Goal: Transaction & Acquisition: Purchase product/service

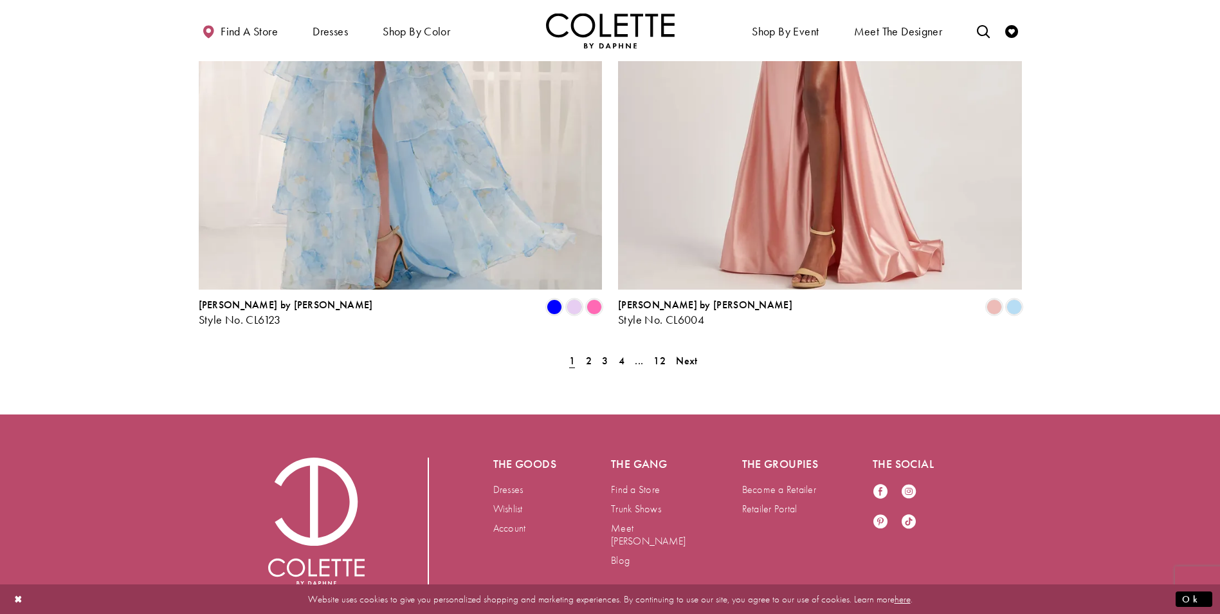
scroll to position [2591, 0]
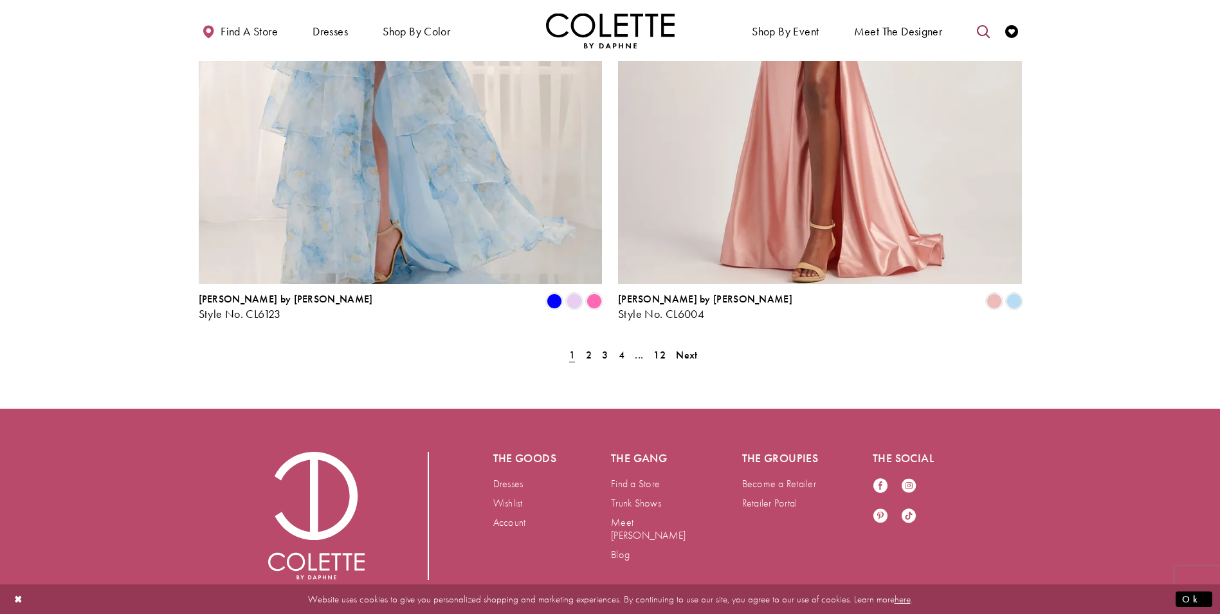
click at [982, 34] on icon "Toggle search" at bounding box center [983, 31] width 13 height 13
click at [917, 30] on input "Search" at bounding box center [918, 31] width 155 height 19
type input "*****"
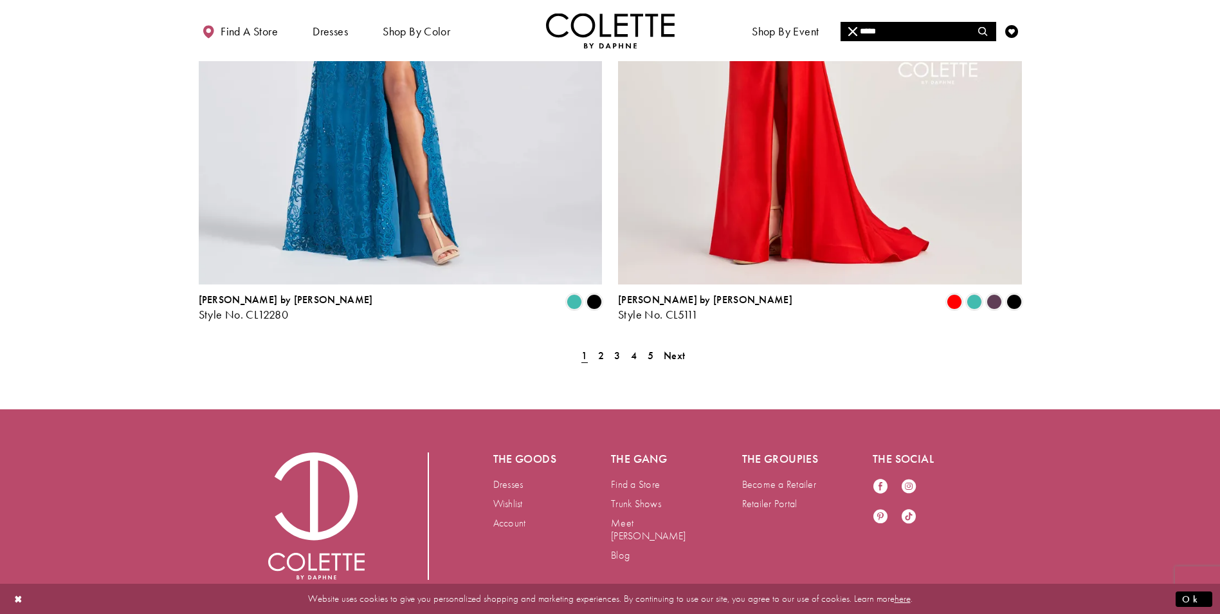
scroll to position [2348, 0]
click at [675, 348] on span "Next" at bounding box center [674, 355] width 21 height 14
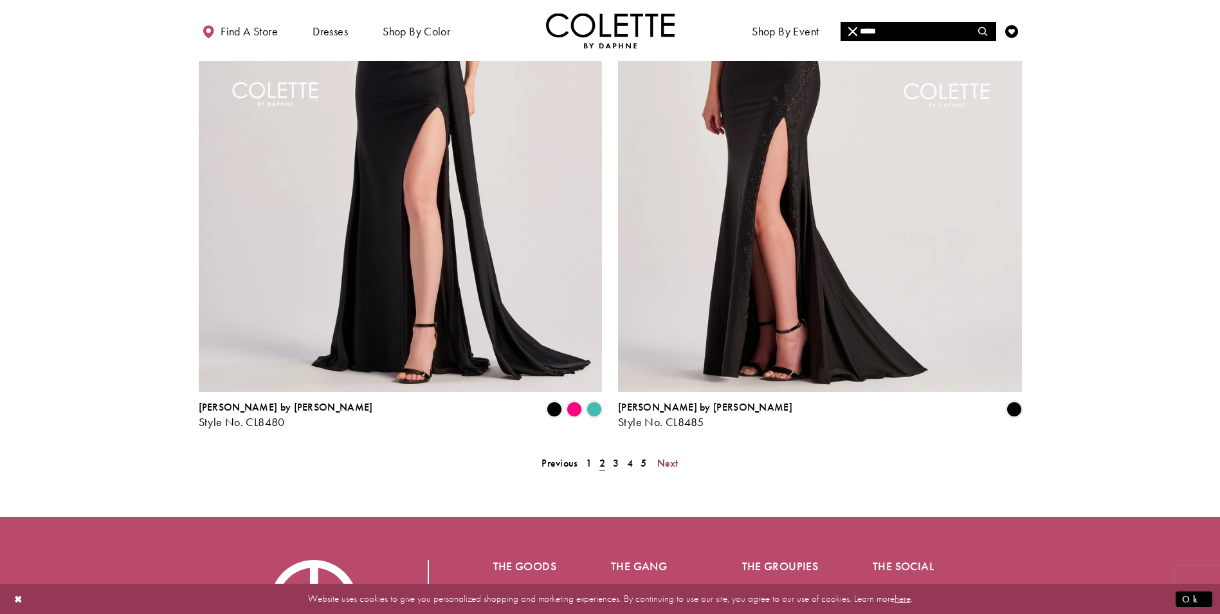
scroll to position [2274, 0]
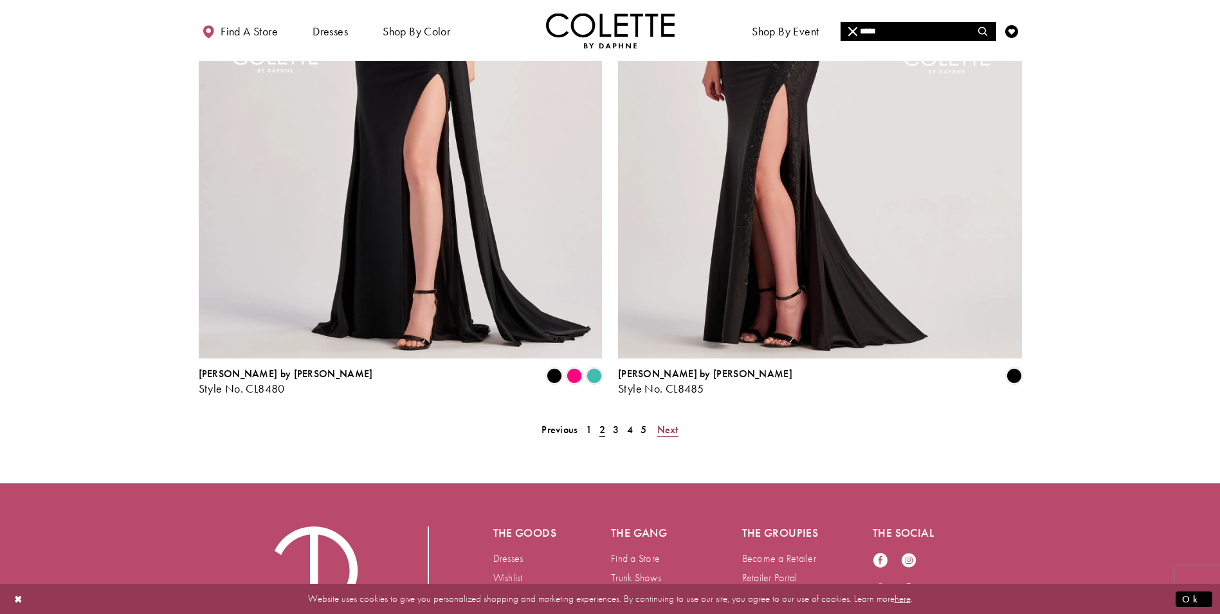
click at [664, 423] on span "Next" at bounding box center [667, 430] width 21 height 14
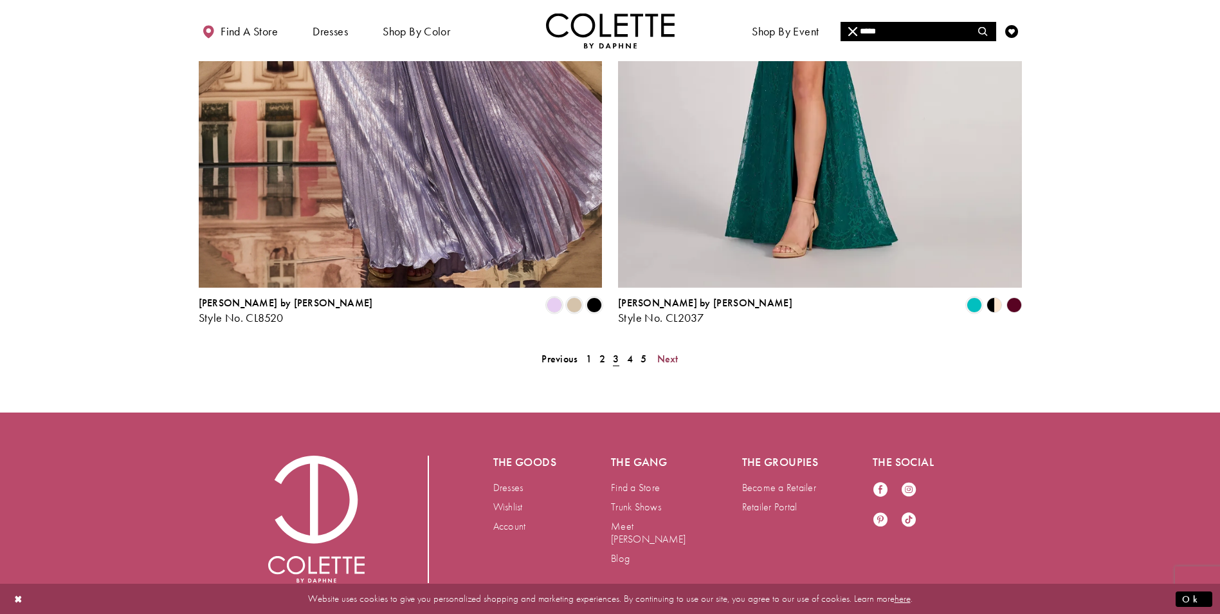
scroll to position [2348, 0]
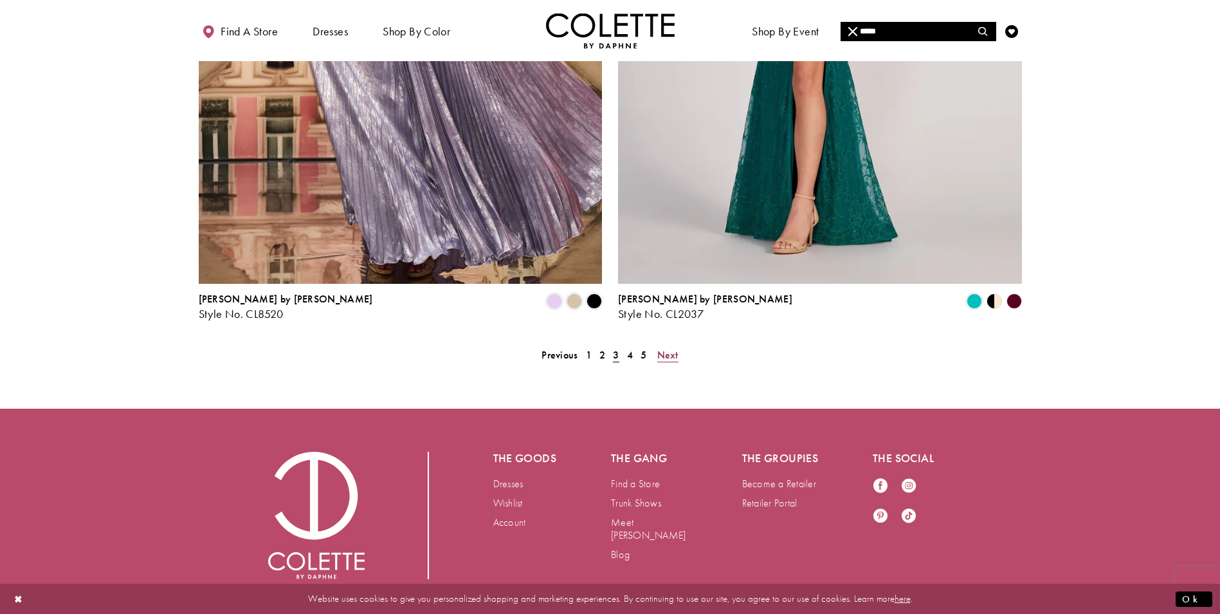
click at [675, 348] on span "Next" at bounding box center [667, 355] width 21 height 14
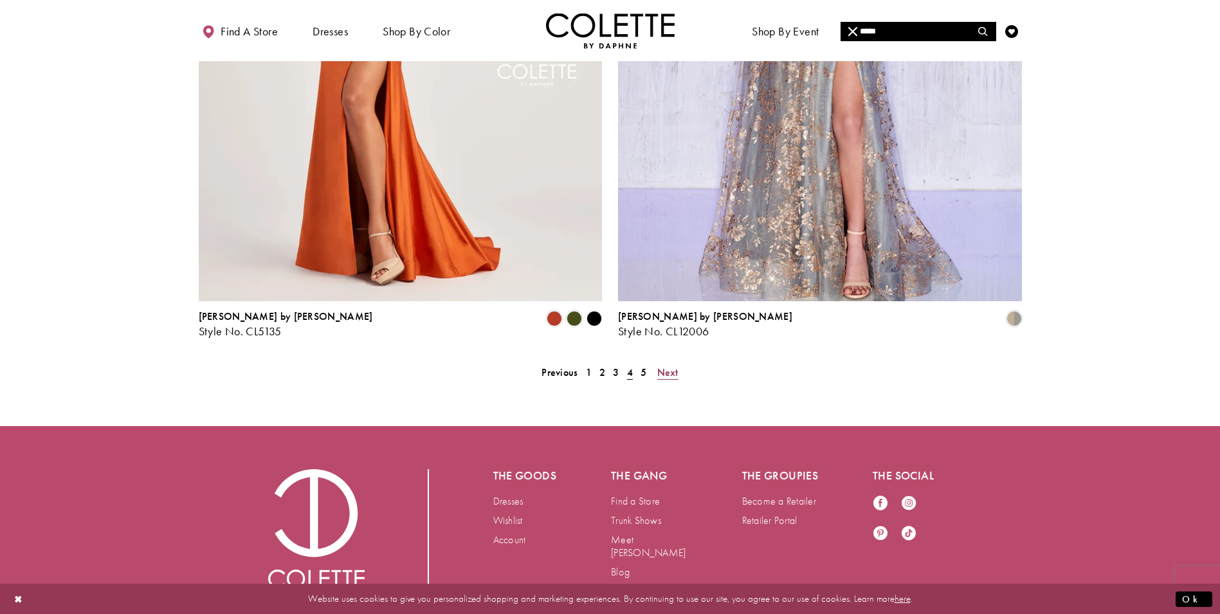
scroll to position [2338, 0]
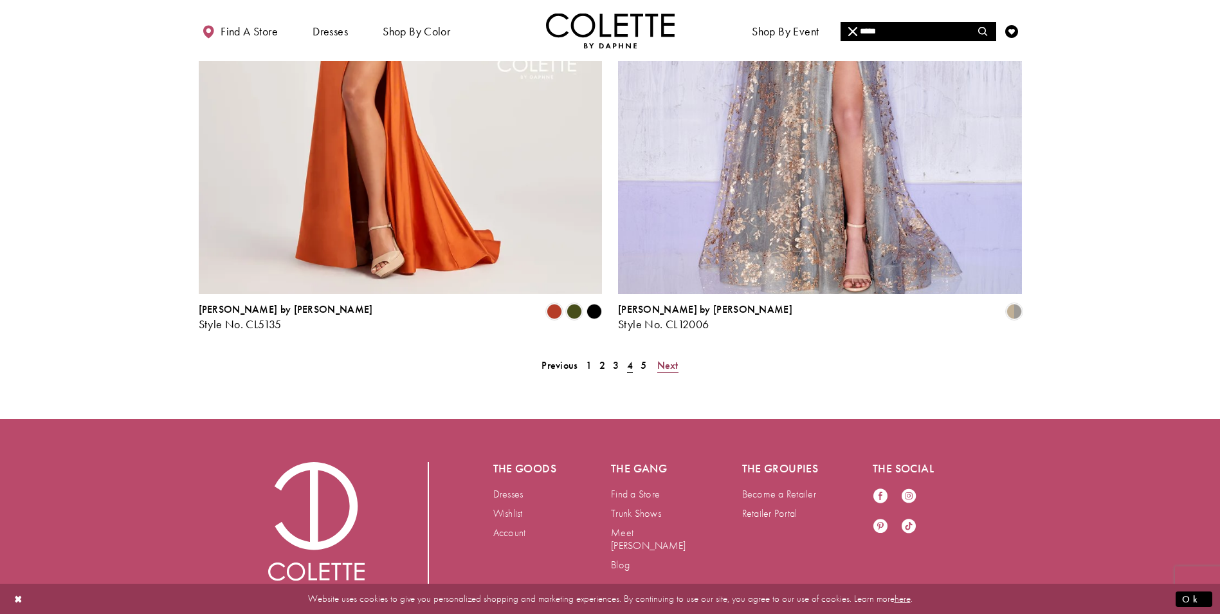
click at [669, 358] on span "Next" at bounding box center [667, 365] width 21 height 14
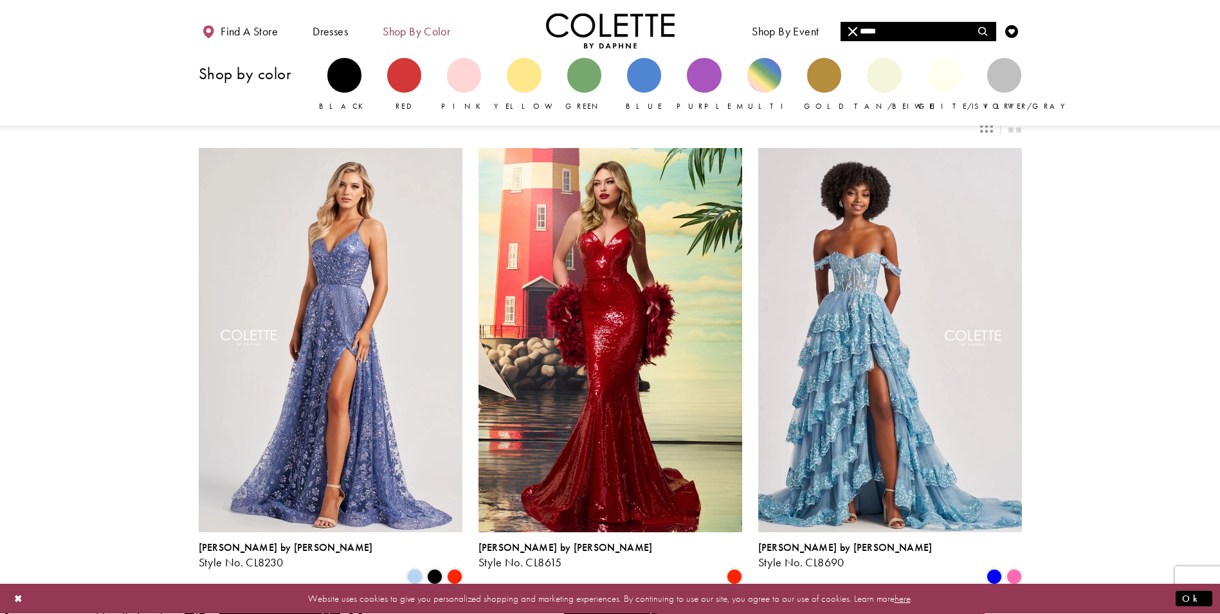
click at [428, 28] on span "Shop by color" at bounding box center [417, 31] width 68 height 13
click at [348, 77] on div "Primary block" at bounding box center [344, 75] width 34 height 34
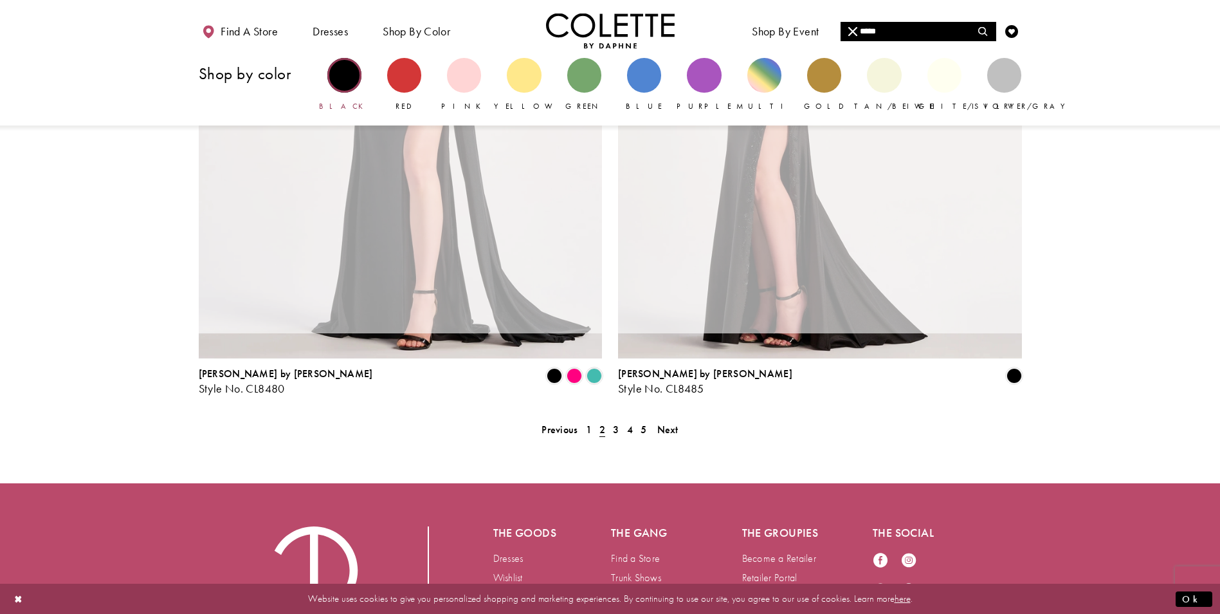
scroll to position [87, 0]
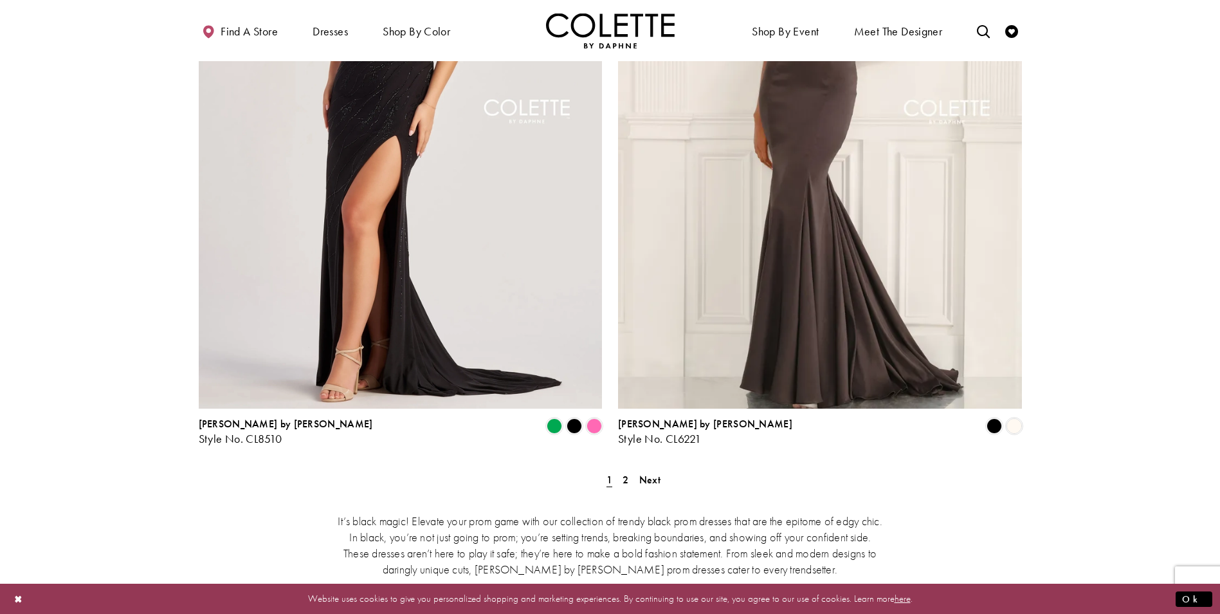
scroll to position [2380, 0]
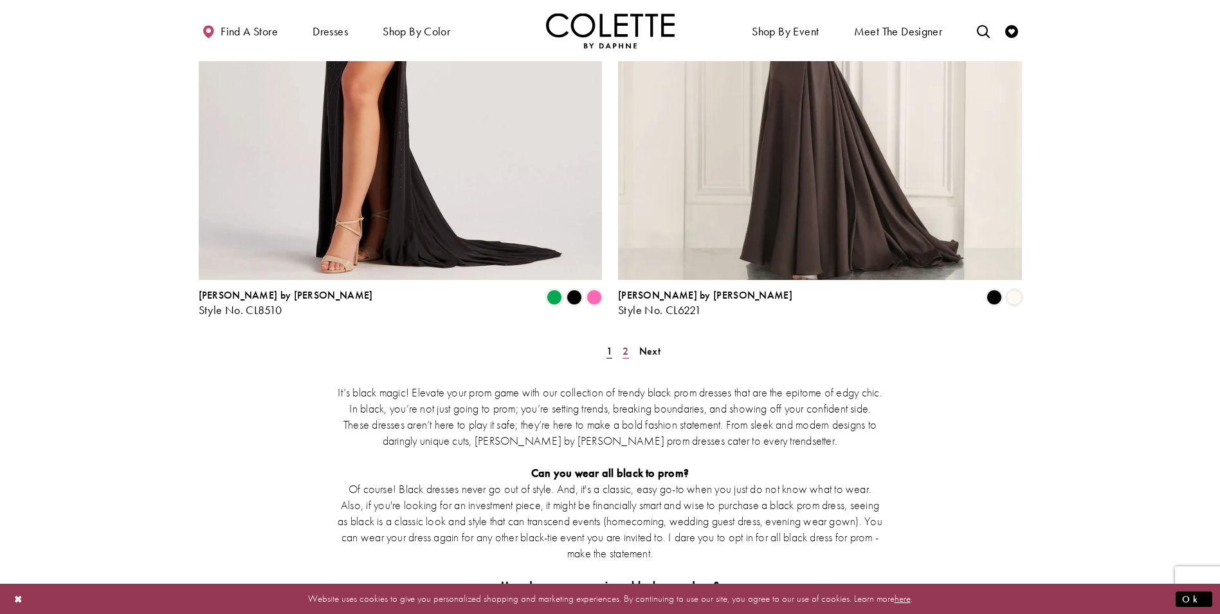
click at [628, 344] on span "2" at bounding box center [626, 351] width 6 height 14
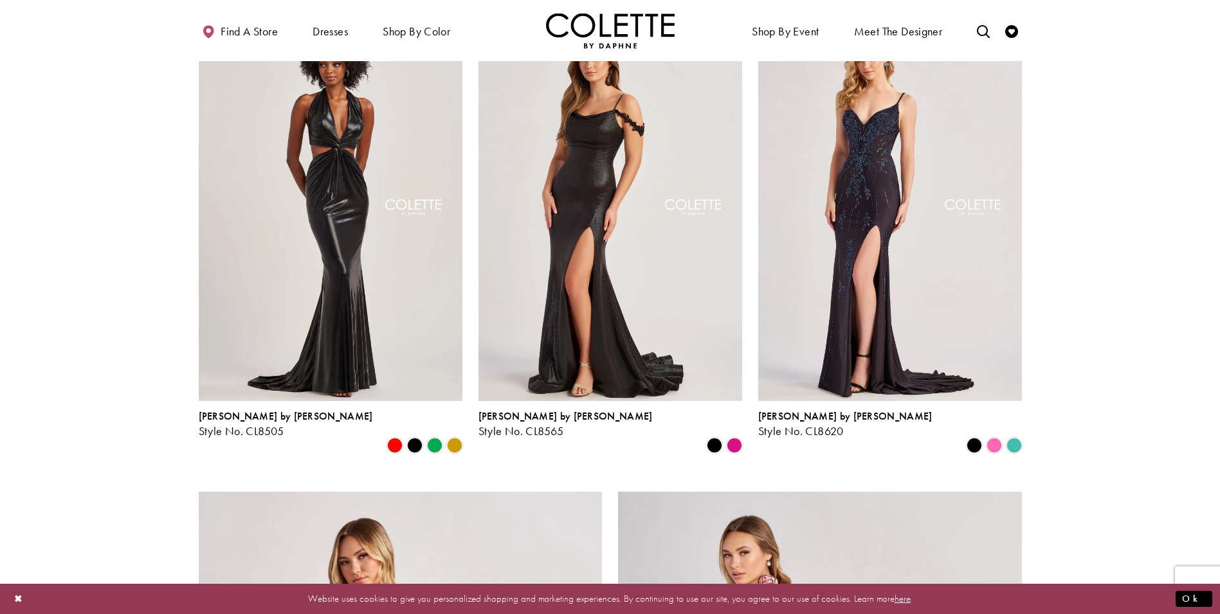
scroll to position [1099, 0]
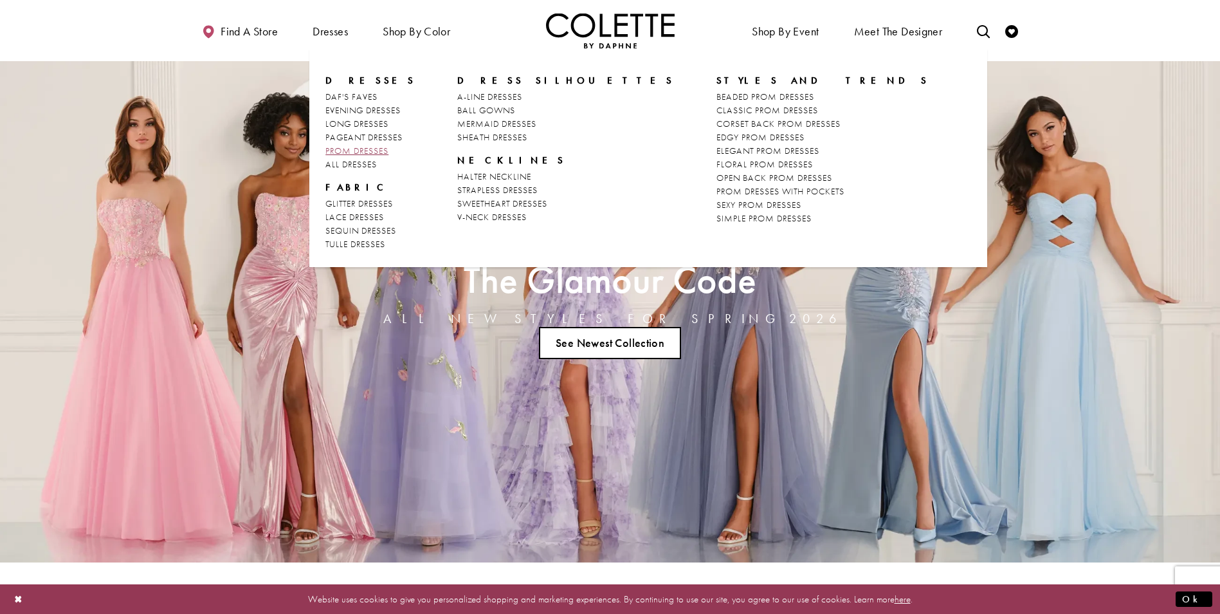
click at [372, 147] on span "PROM DRESSES" at bounding box center [356, 151] width 63 height 12
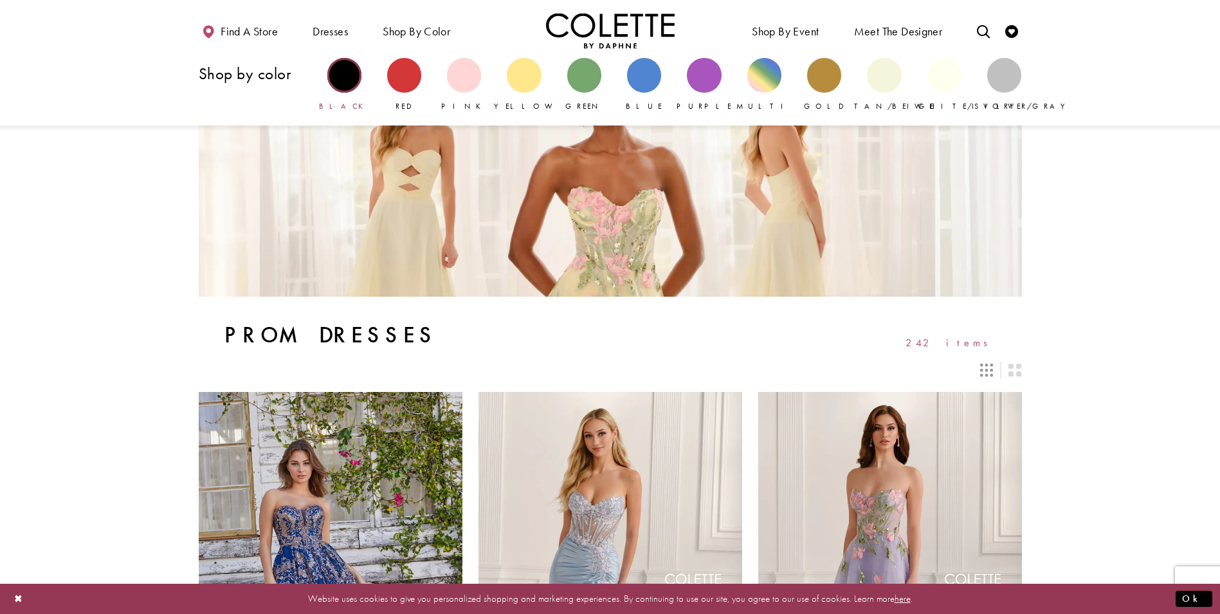
click at [345, 77] on div "Primary block" at bounding box center [344, 75] width 34 height 34
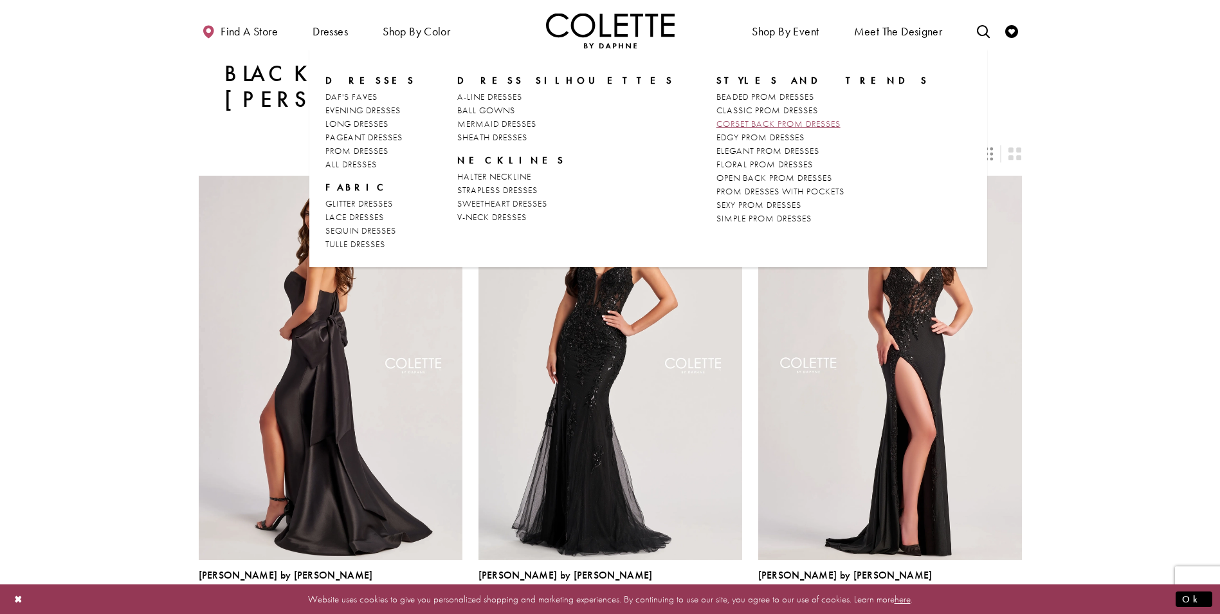
click at [717, 127] on span "CORSET BACK PROM DRESSES" at bounding box center [779, 124] width 124 height 12
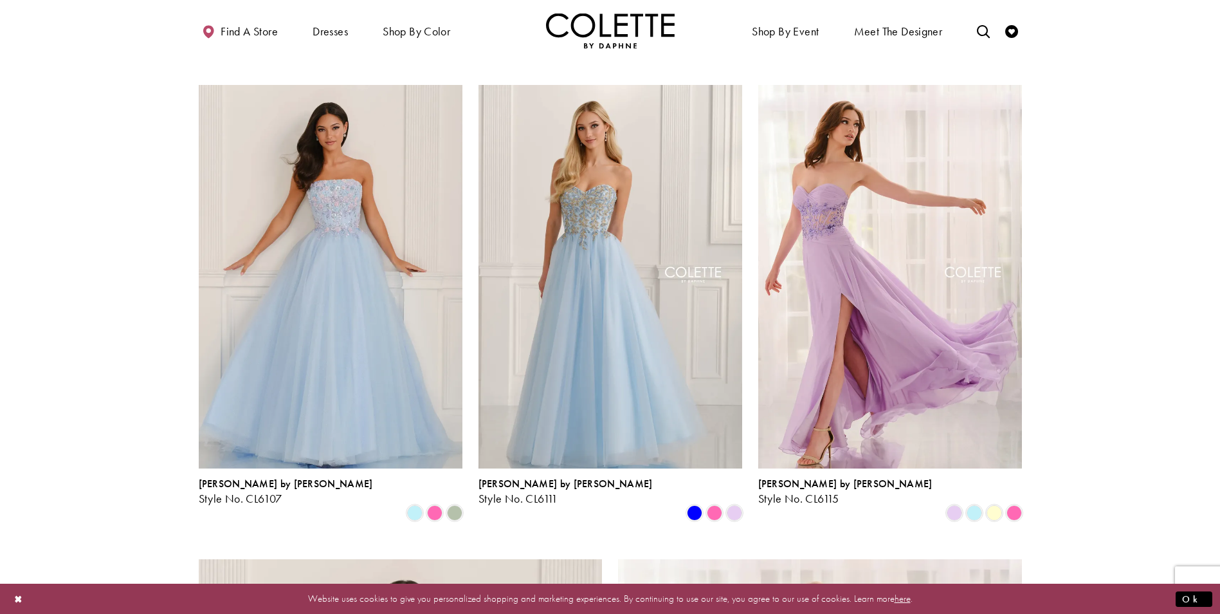
scroll to position [1093, 0]
